Goal: Task Accomplishment & Management: Use online tool/utility

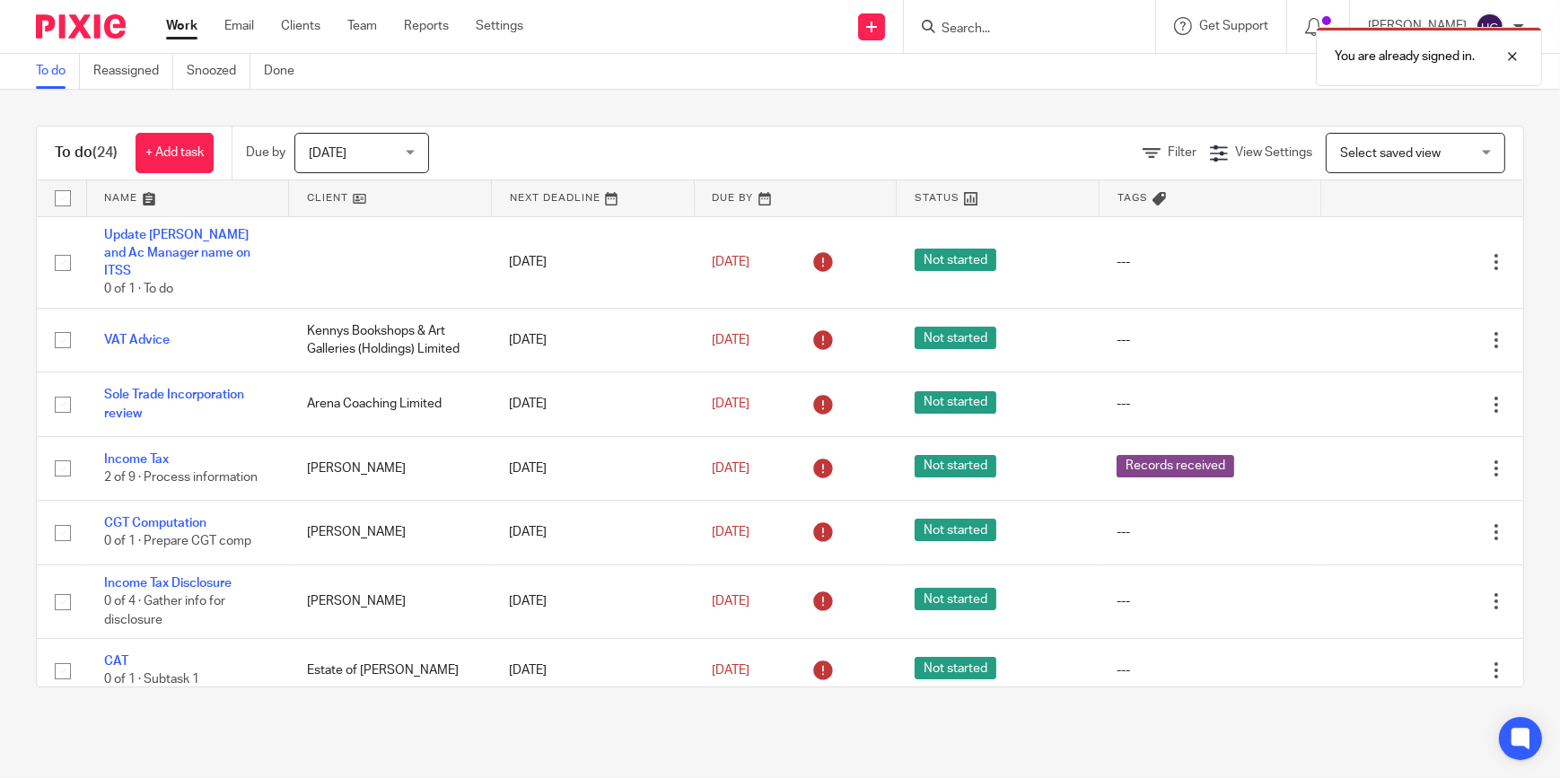
click at [1005, 25] on div "You are already signed in." at bounding box center [1161, 52] width 762 height 68
click at [981, 24] on div "You are already signed in." at bounding box center [1161, 52] width 762 height 68
click at [989, 27] on input "Search" at bounding box center [1021, 30] width 162 height 16
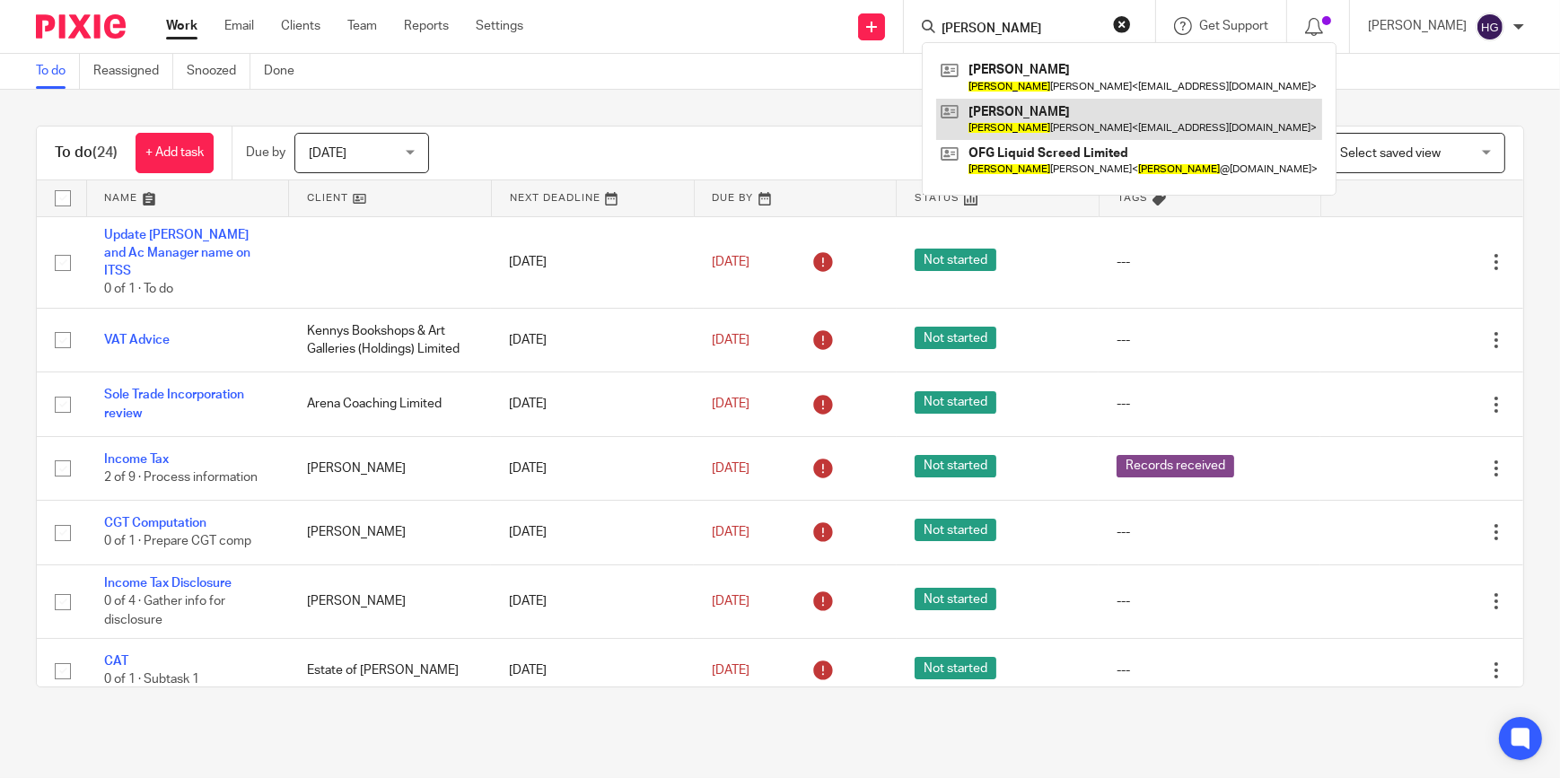
type input "[PERSON_NAME]"
click at [1029, 114] on link at bounding box center [1129, 119] width 386 height 41
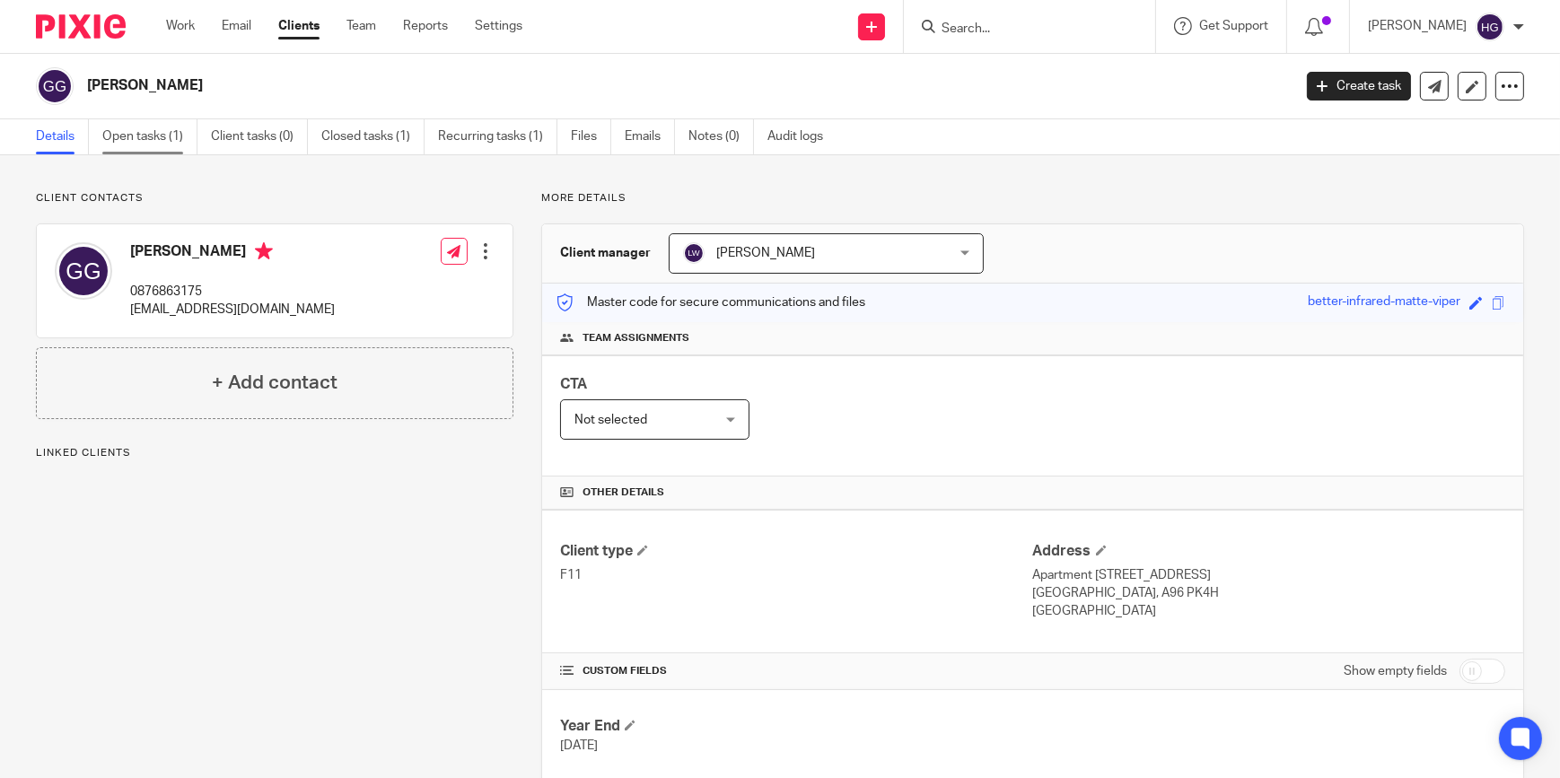
click at [136, 130] on link "Open tasks (1)" at bounding box center [149, 136] width 95 height 35
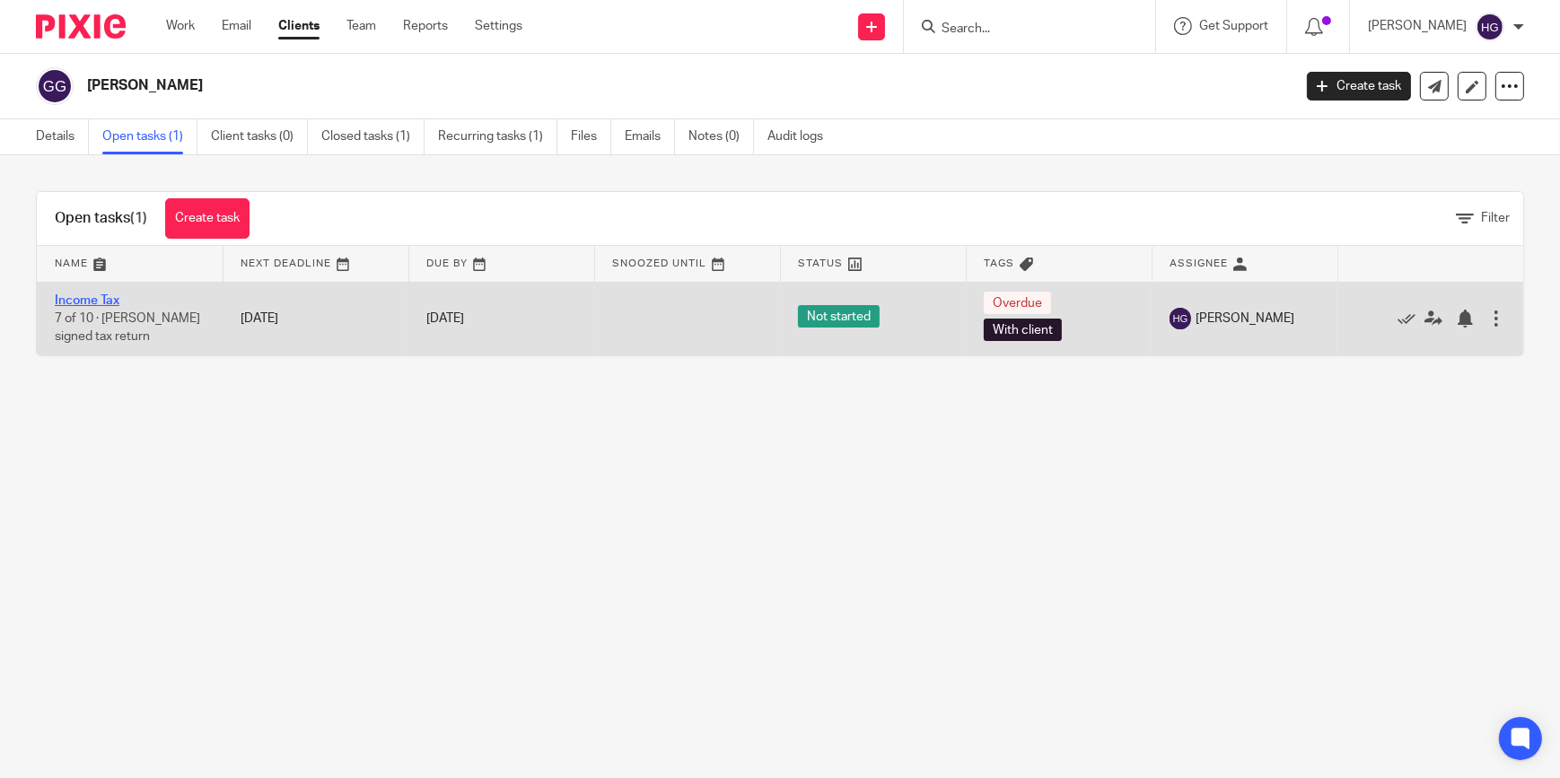
click at [89, 296] on link "Income Tax" at bounding box center [87, 300] width 65 height 13
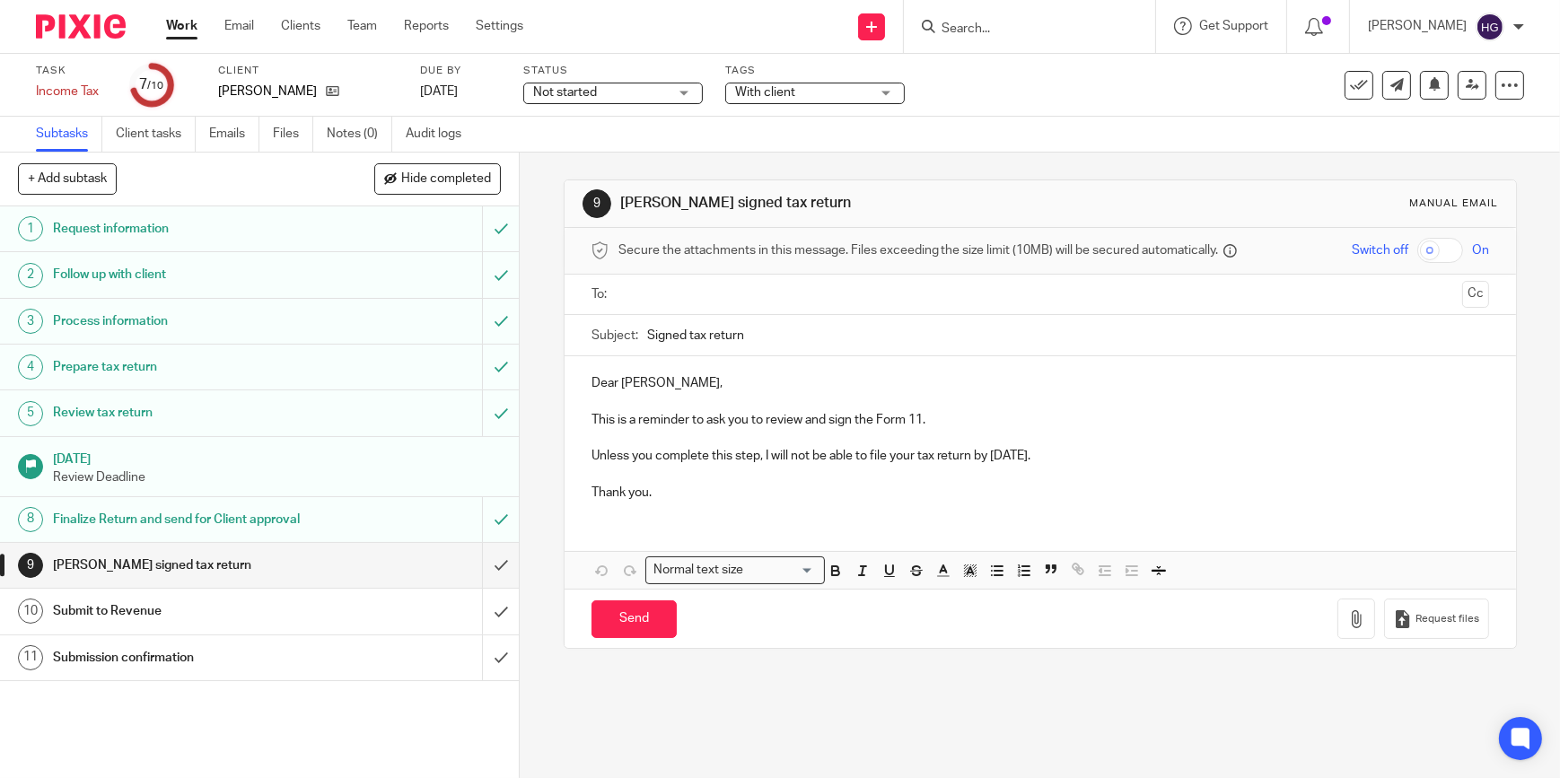
click at [890, 94] on div "With client" at bounding box center [815, 94] width 180 height 22
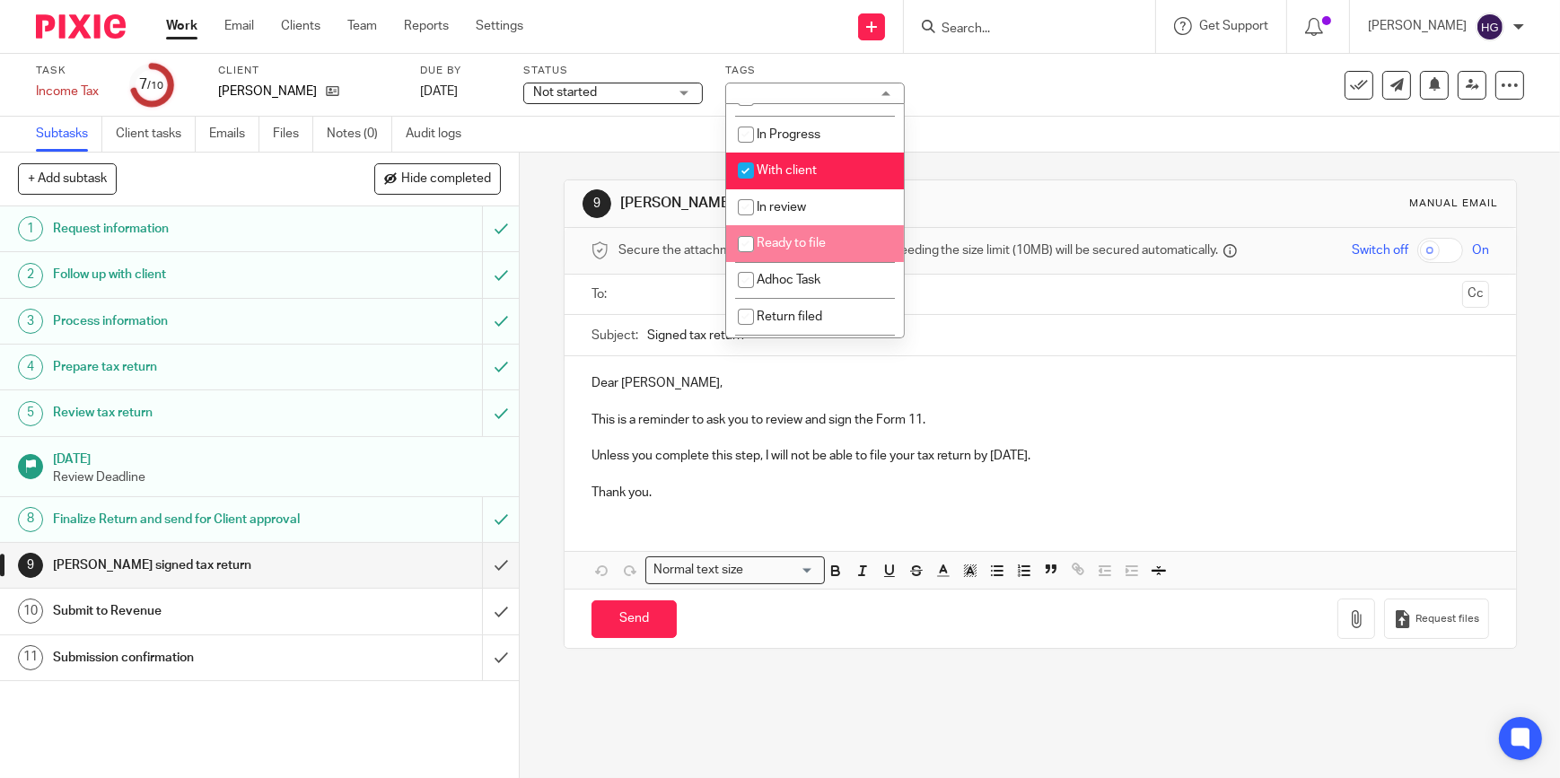
scroll to position [100, 0]
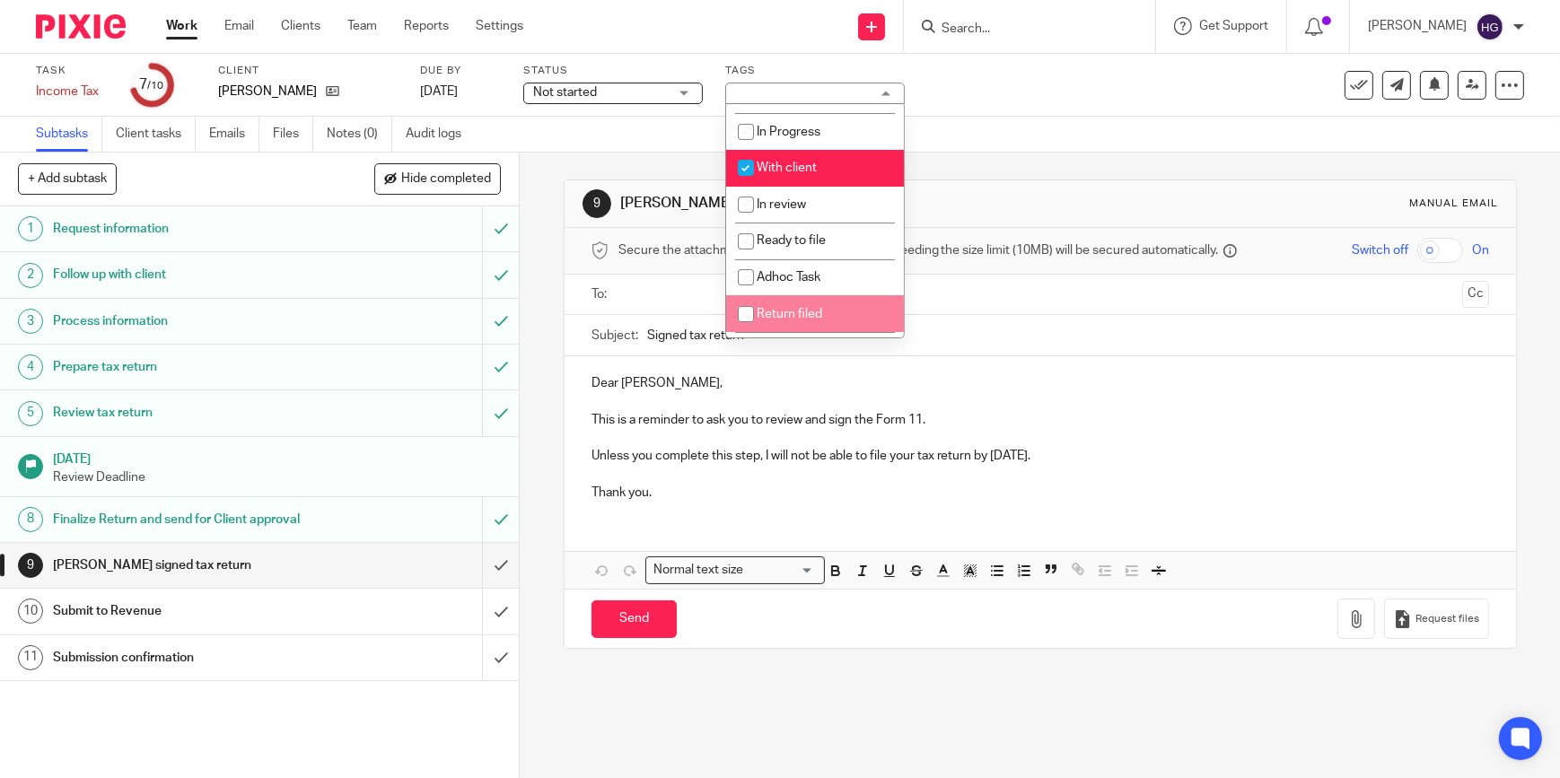
click at [743, 321] on input "checkbox" at bounding box center [746, 314] width 34 height 34
checkbox input "true"
click at [744, 185] on input "checkbox" at bounding box center [746, 168] width 34 height 34
checkbox input "false"
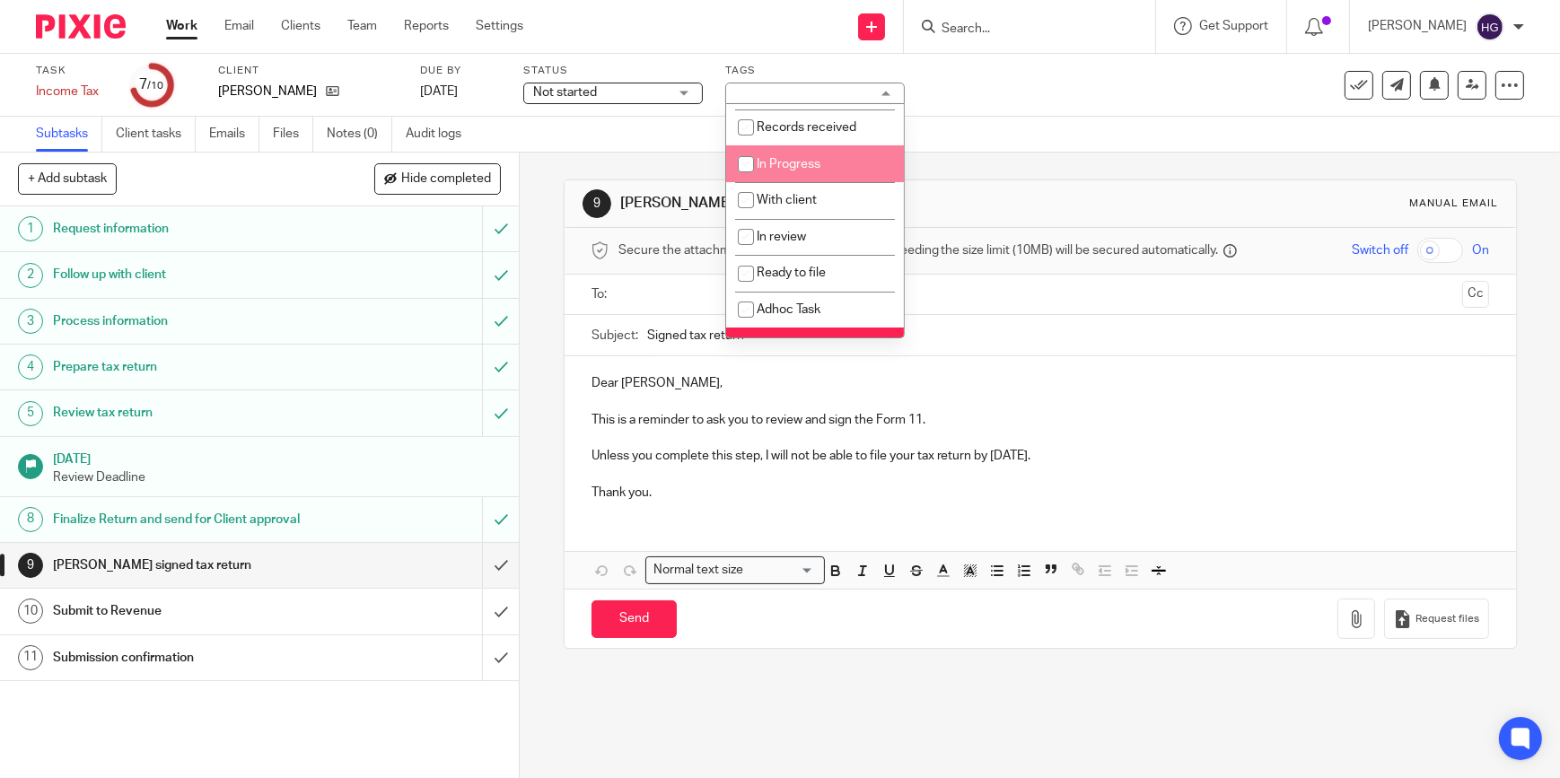
scroll to position [0, 0]
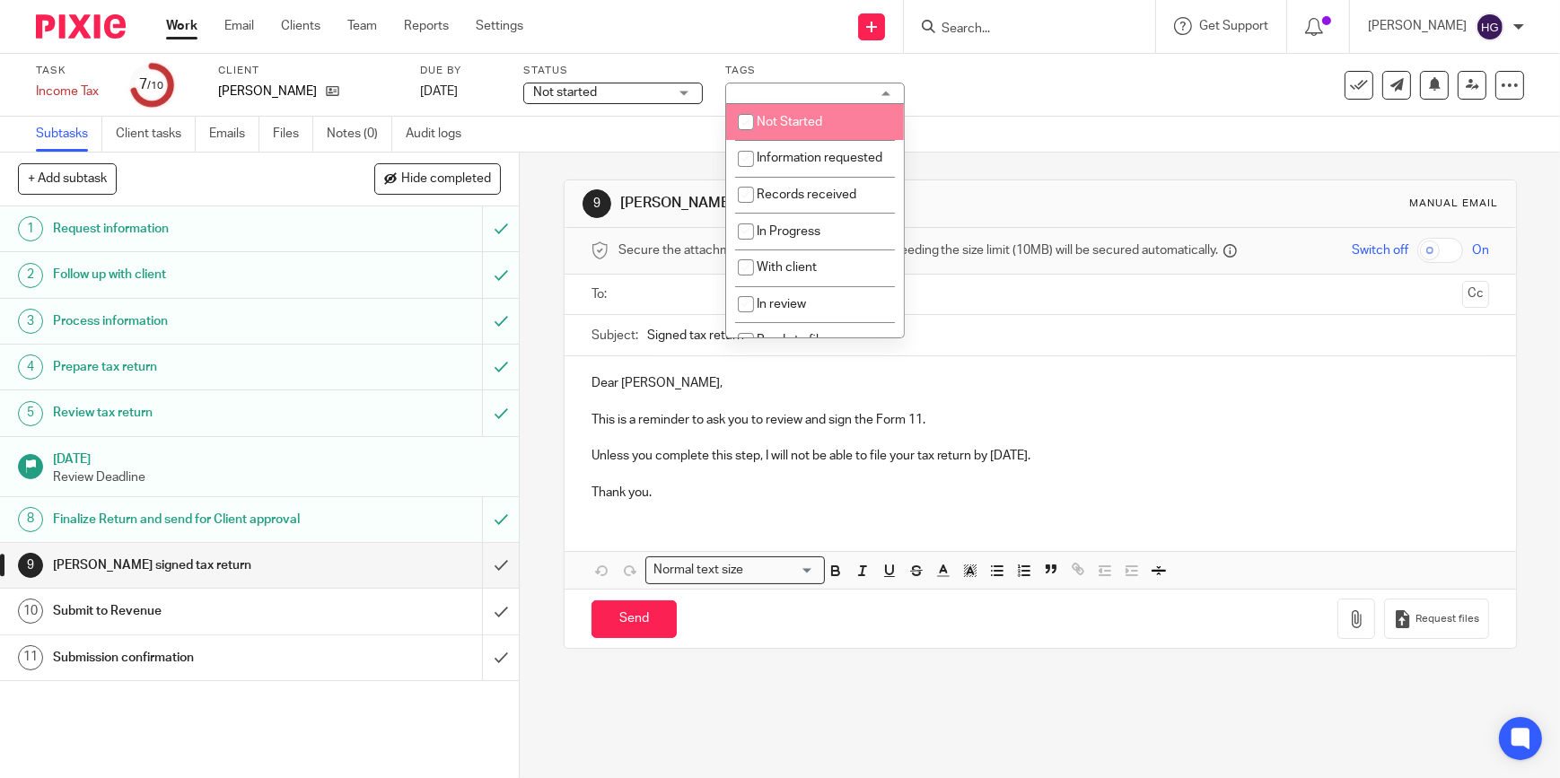
click at [673, 96] on div "Not started Not started" at bounding box center [613, 94] width 180 height 22
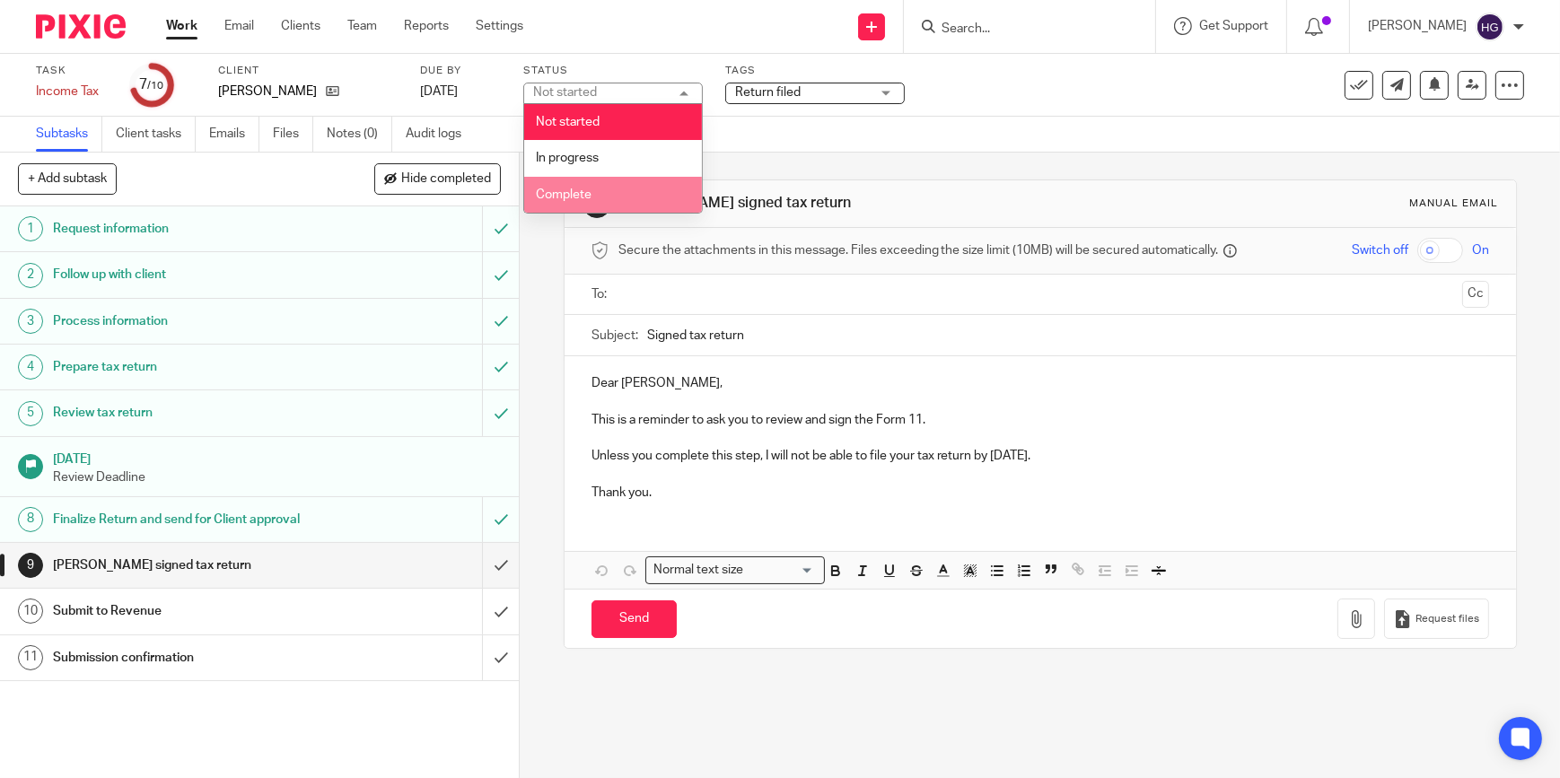
click at [567, 192] on span "Complete" at bounding box center [564, 195] width 56 height 13
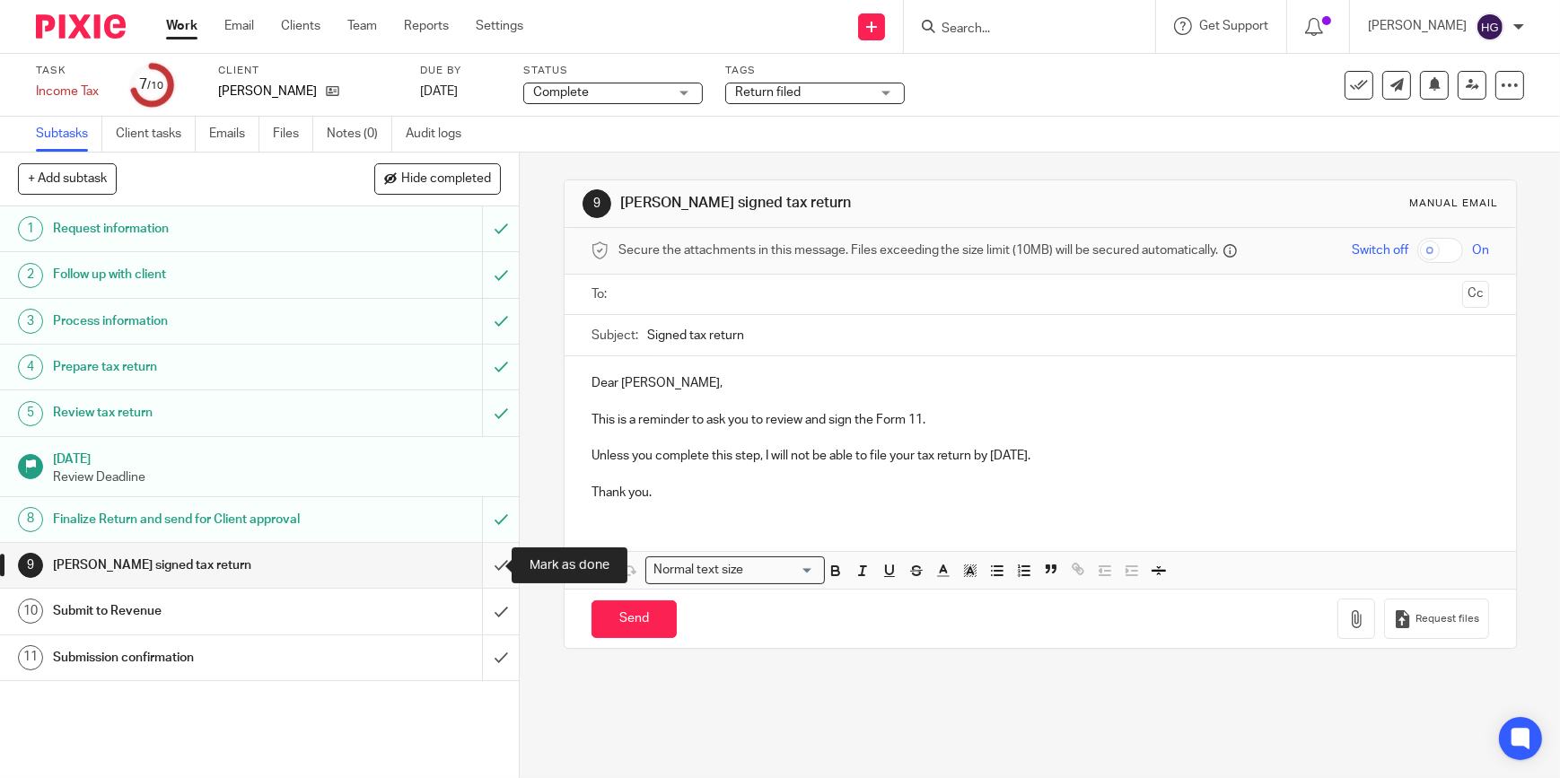
click at [489, 565] on input "submit" at bounding box center [259, 565] width 519 height 45
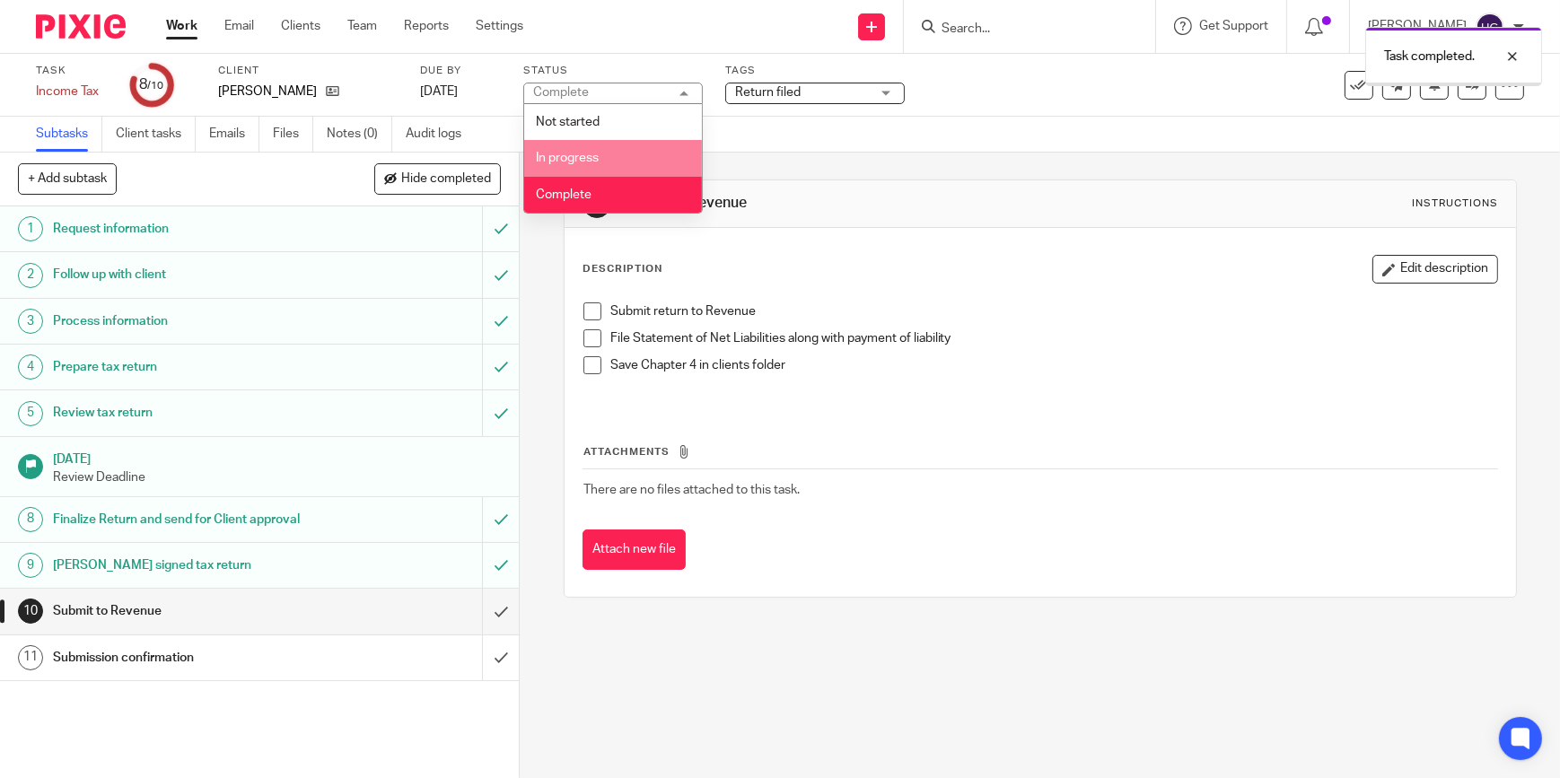
click at [616, 154] on li "In progress" at bounding box center [613, 158] width 178 height 37
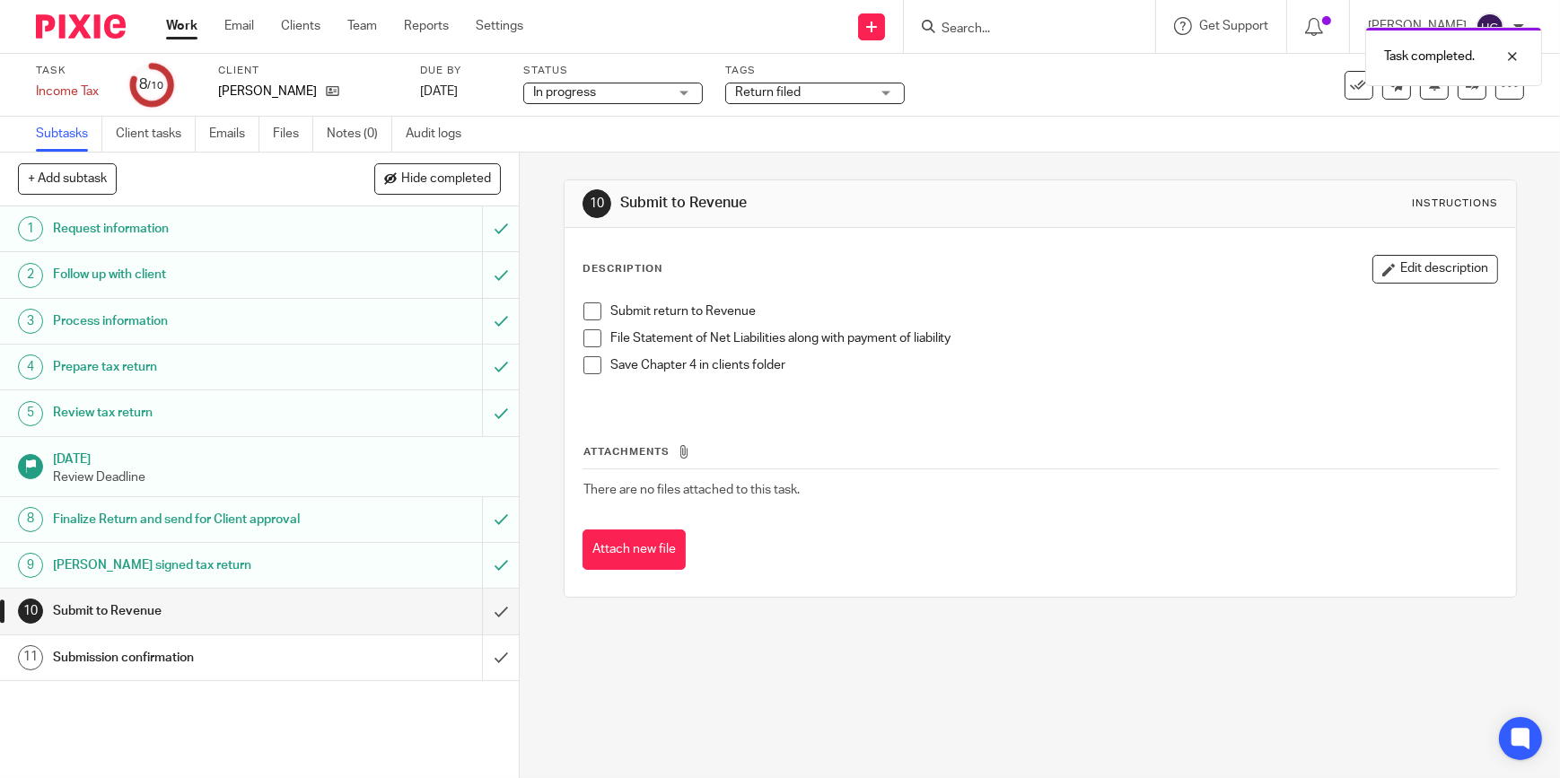
click at [586, 311] on span at bounding box center [593, 312] width 18 height 18
click at [585, 335] on span at bounding box center [593, 338] width 18 height 18
click at [447, 83] on link "[DATE]" at bounding box center [460, 92] width 81 height 19
click at [183, 34] on link "Work" at bounding box center [181, 26] width 31 height 18
